Goal: Task Accomplishment & Management: Complete application form

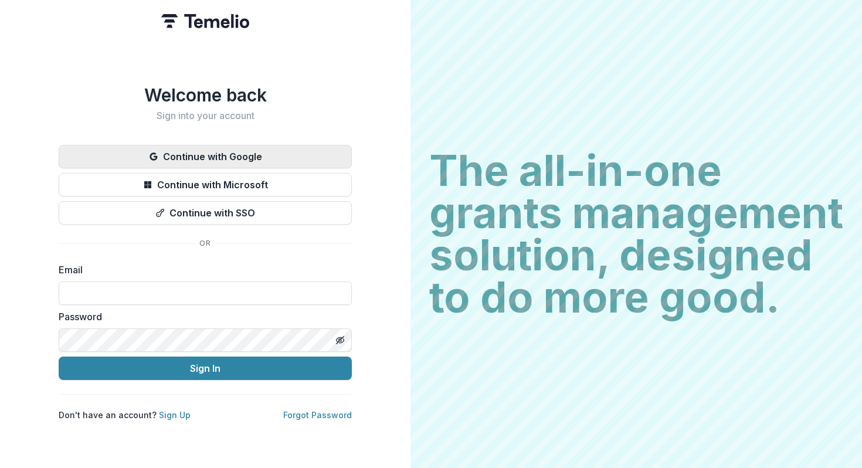
click at [302, 154] on button "Continue with Google" at bounding box center [205, 156] width 293 height 23
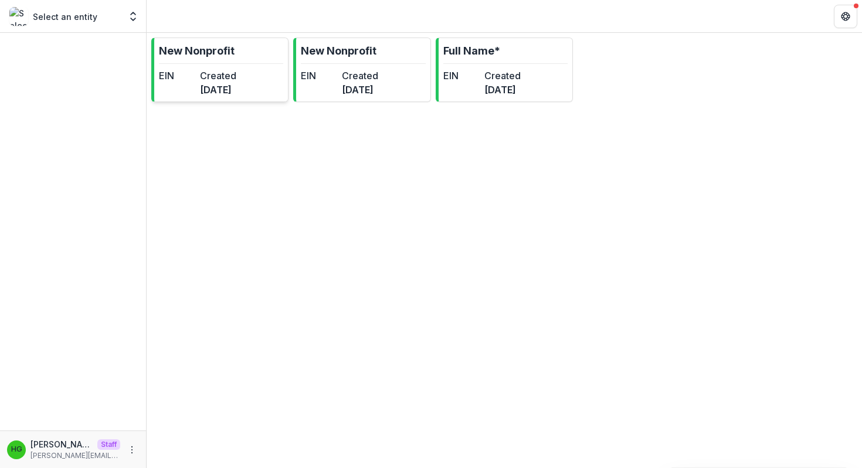
click at [214, 91] on div "EIN Created [DATE]" at bounding box center [197, 83] width 77 height 28
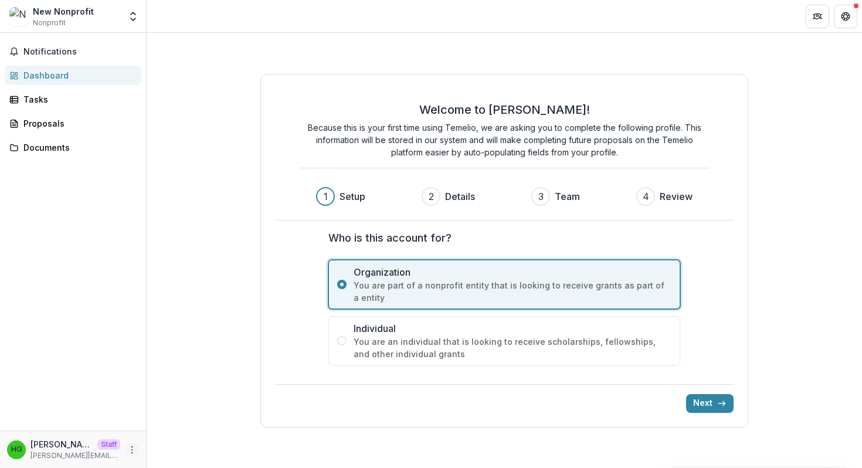
click at [133, 452] on icon "More" at bounding box center [131, 449] width 9 height 9
click at [170, 426] on link "Settings" at bounding box center [210, 424] width 126 height 19
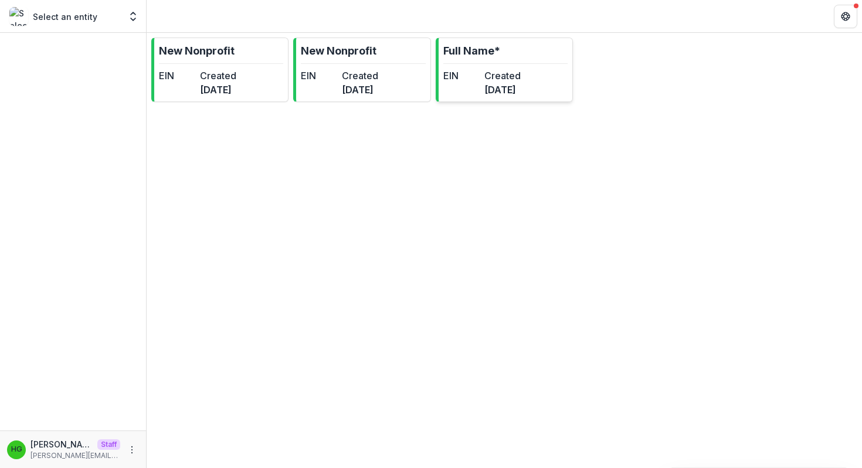
click at [480, 83] on div "EIN" at bounding box center [461, 83] width 36 height 28
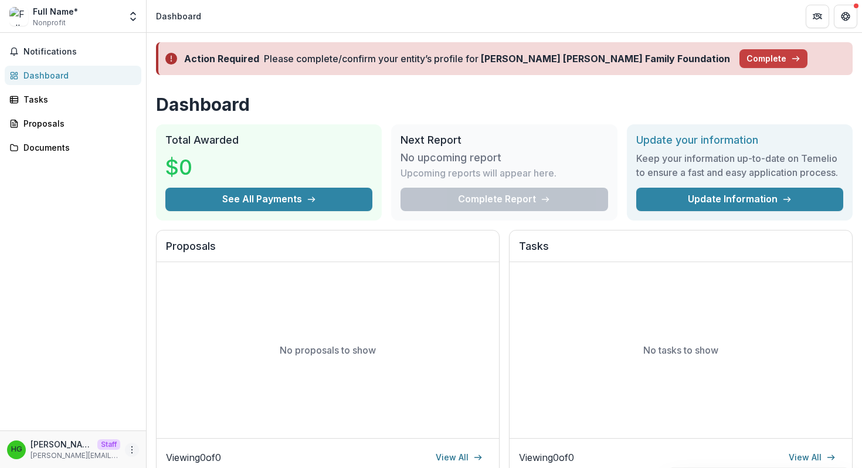
click at [130, 452] on icon "More" at bounding box center [131, 449] width 9 height 9
click at [183, 420] on link "Settings" at bounding box center [210, 424] width 126 height 19
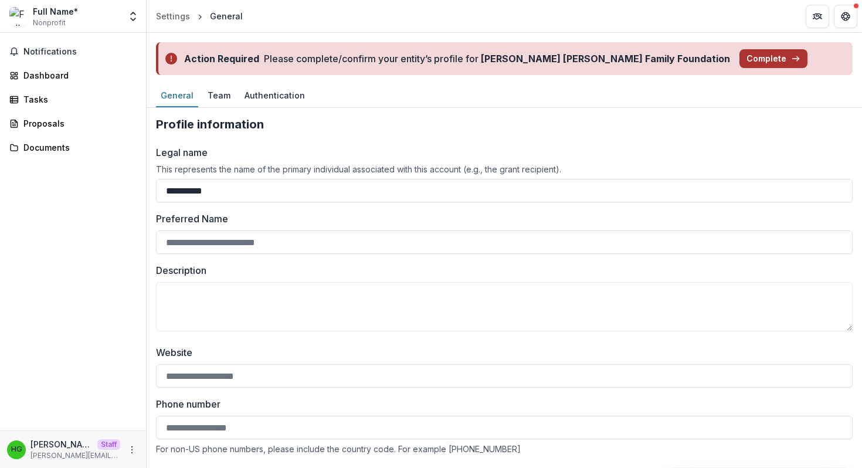
click at [740, 62] on button "Complete" at bounding box center [774, 58] width 68 height 19
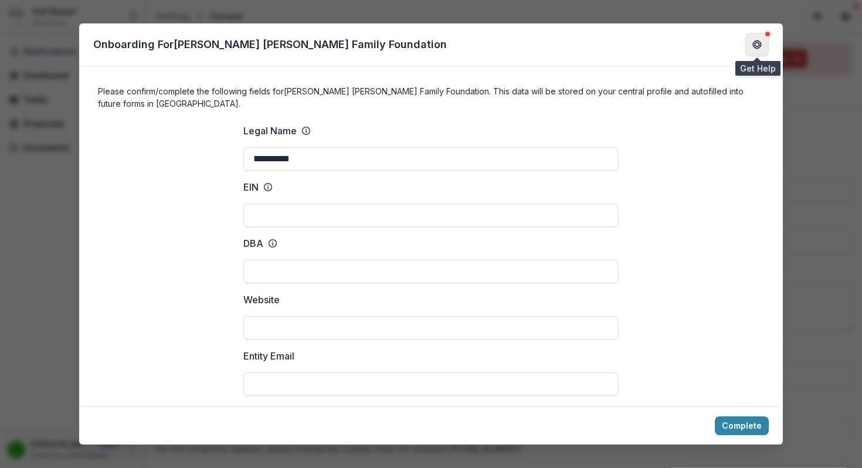
click at [750, 44] on button "Get Help" at bounding box center [757, 44] width 23 height 23
click at [753, 46] on icon "Get Help" at bounding box center [754, 44] width 2 height 3
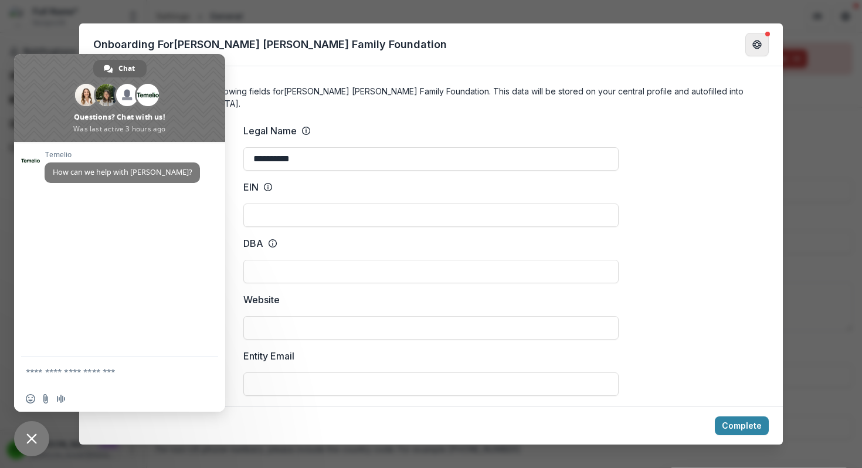
click at [753, 46] on icon "Get Help" at bounding box center [754, 44] width 2 height 3
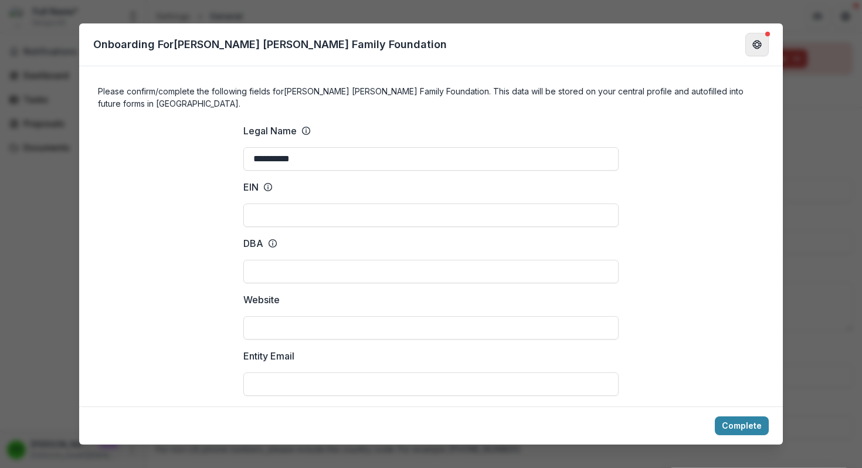
click at [753, 46] on icon "Get Help" at bounding box center [754, 44] width 2 height 3
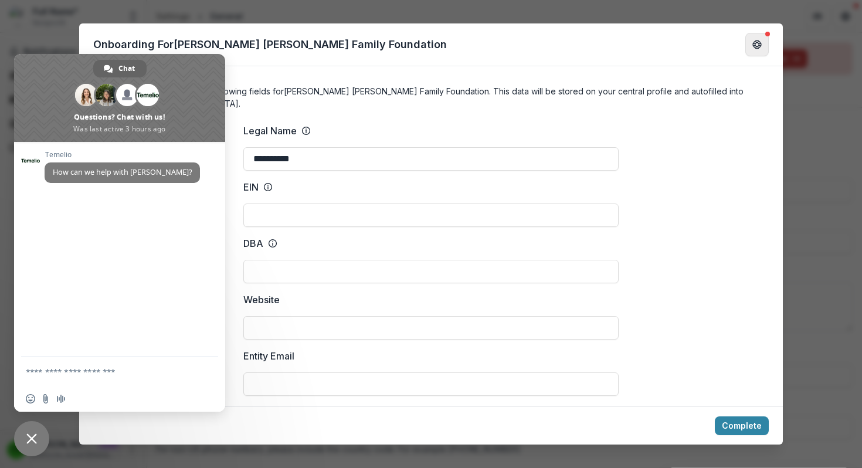
click at [753, 46] on icon "Get Help" at bounding box center [754, 44] width 2 height 3
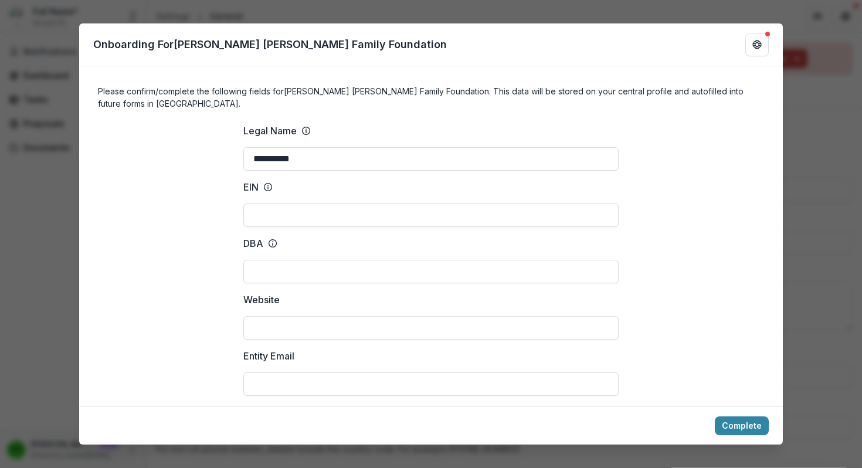
click at [809, 130] on div "**********" at bounding box center [431, 234] width 862 height 468
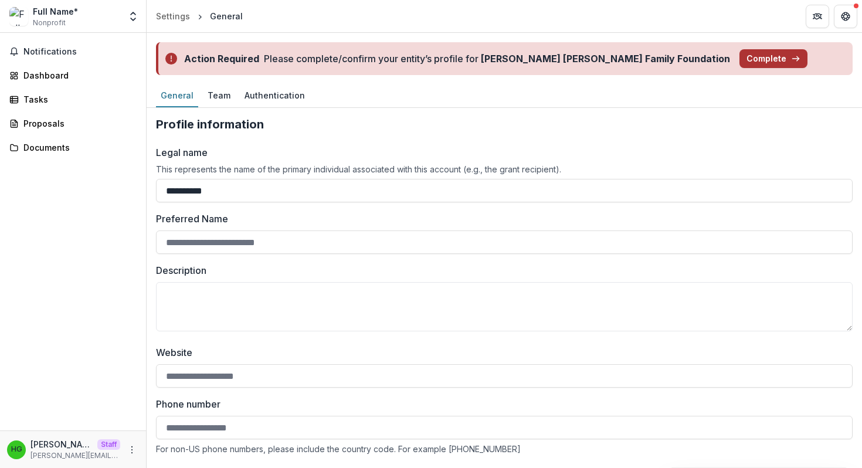
click at [740, 50] on button "Complete" at bounding box center [774, 58] width 68 height 19
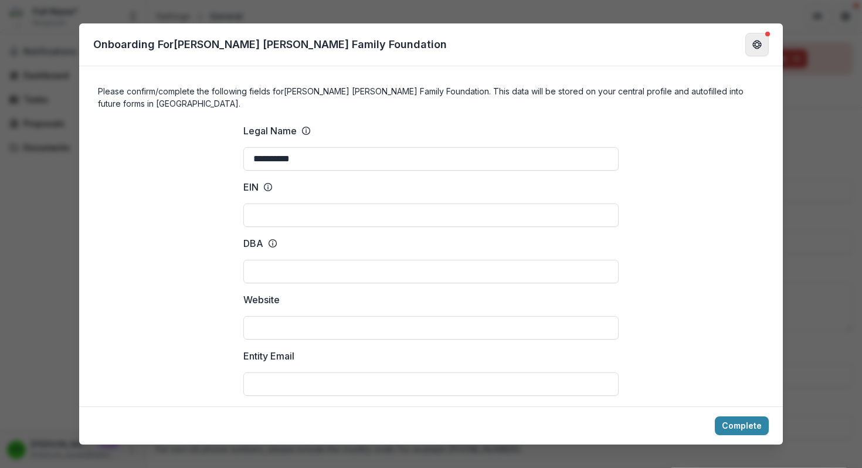
click at [752, 48] on button "Get Help" at bounding box center [757, 44] width 23 height 23
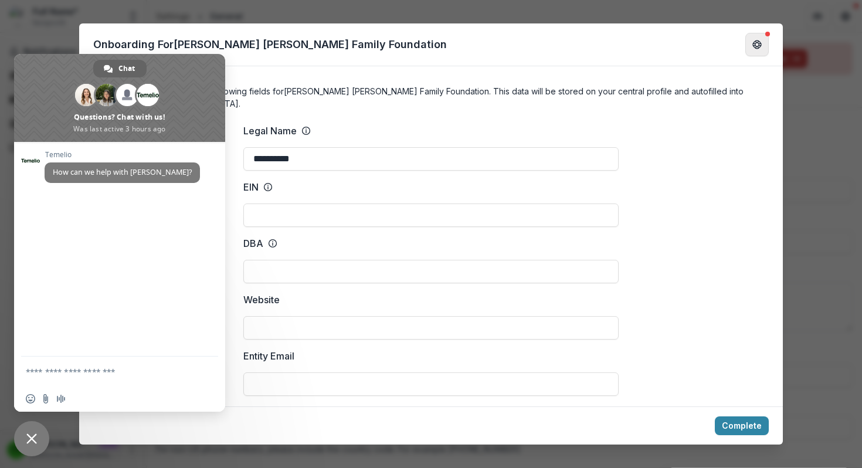
click at [752, 48] on button "Get Help" at bounding box center [757, 44] width 23 height 23
